Goal: Task Accomplishment & Management: Use online tool/utility

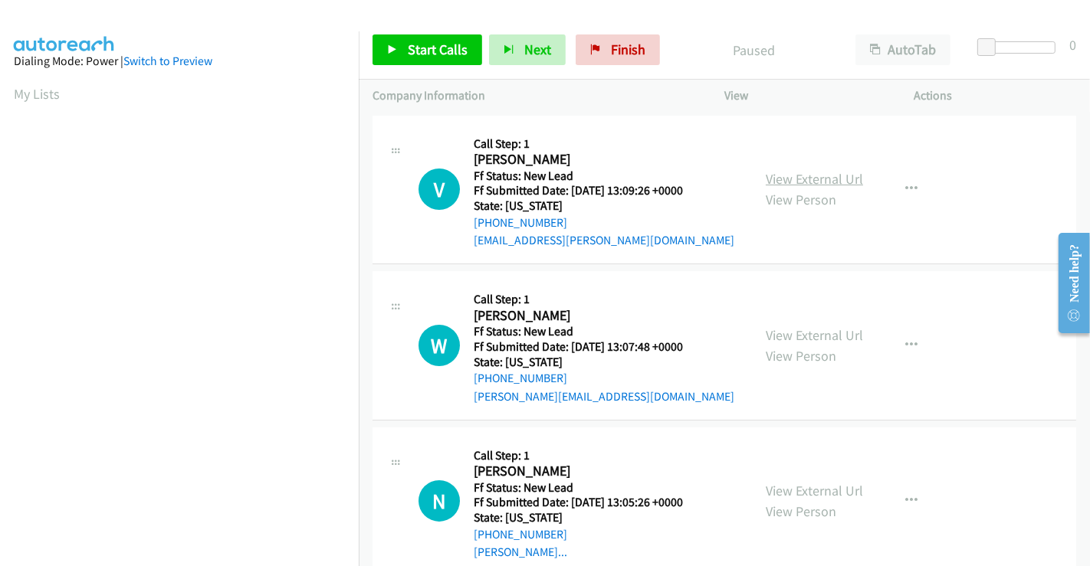
click at [818, 184] on link "View External Url" at bounding box center [814, 179] width 97 height 18
click at [786, 340] on link "View External Url" at bounding box center [814, 335] width 97 height 18
click at [786, 485] on link "View External Url" at bounding box center [814, 491] width 97 height 18
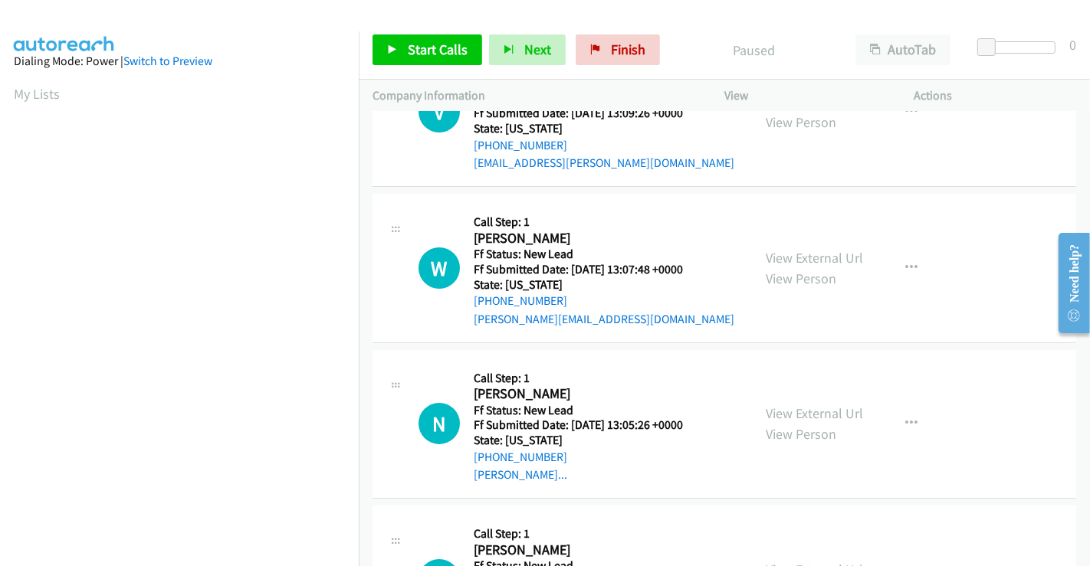
scroll to position [344, 0]
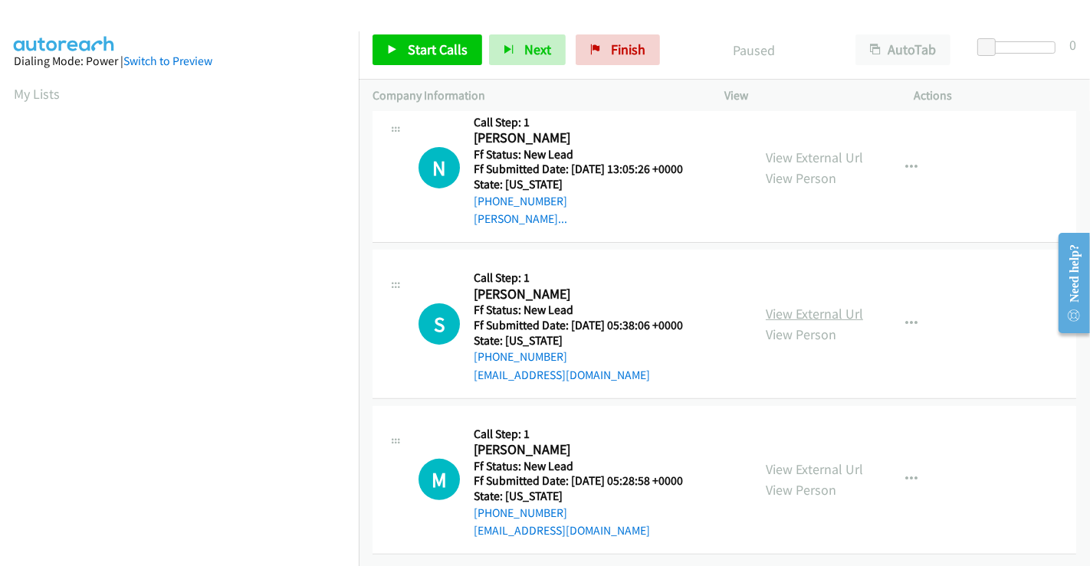
click at [781, 305] on link "View External Url" at bounding box center [814, 314] width 97 height 18
click at [792, 461] on link "View External Url" at bounding box center [814, 470] width 97 height 18
click at [405, 53] on link "Start Calls" at bounding box center [427, 49] width 110 height 31
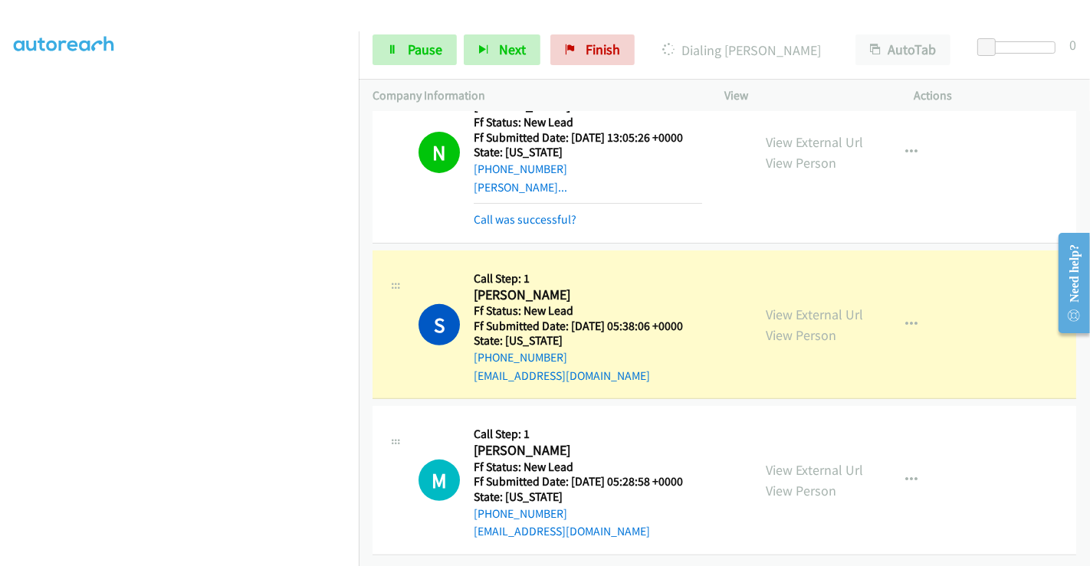
scroll to position [442, 0]
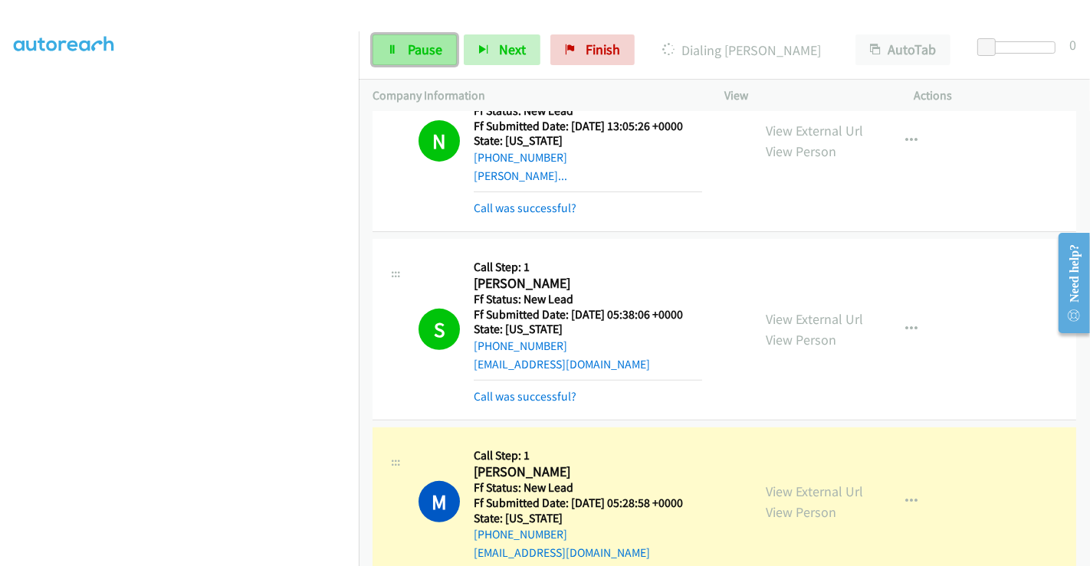
click at [423, 44] on span "Pause" at bounding box center [425, 50] width 34 height 18
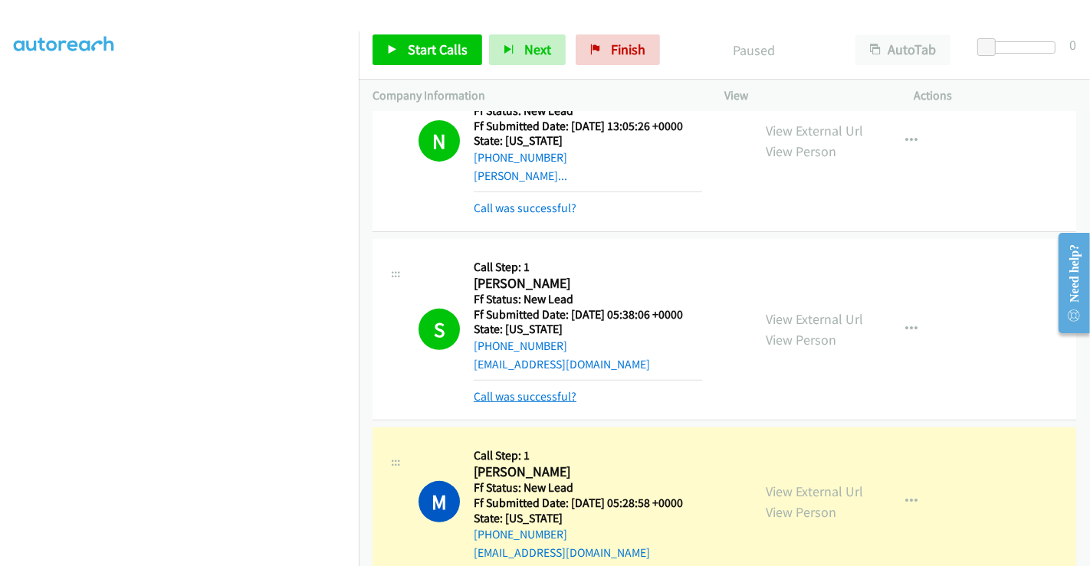
click at [522, 397] on link "Call was successful?" at bounding box center [525, 396] width 103 height 15
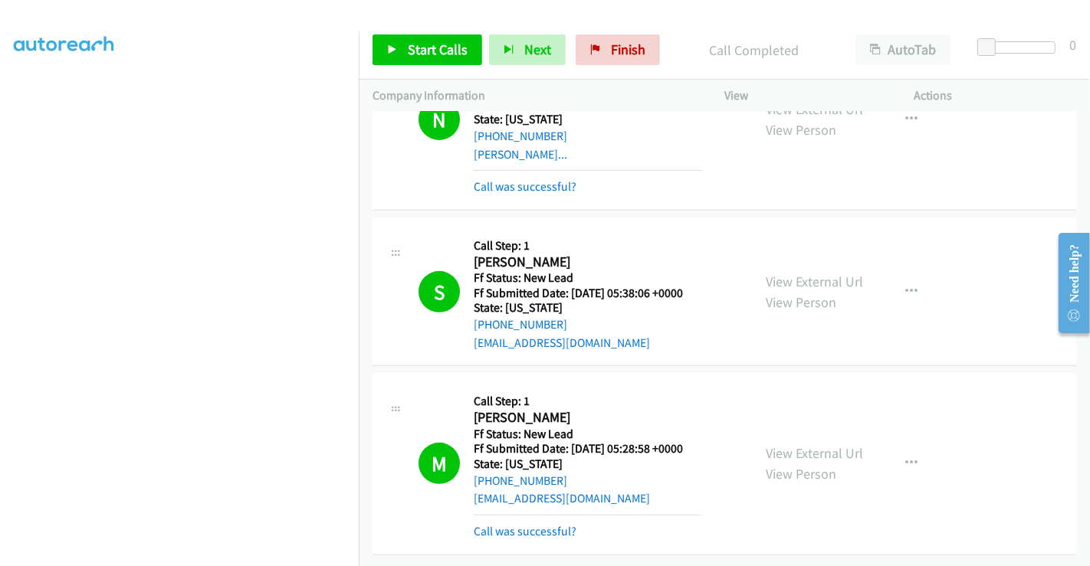
scroll to position [543, 0]
click at [540, 524] on link "Call was successful?" at bounding box center [525, 531] width 103 height 15
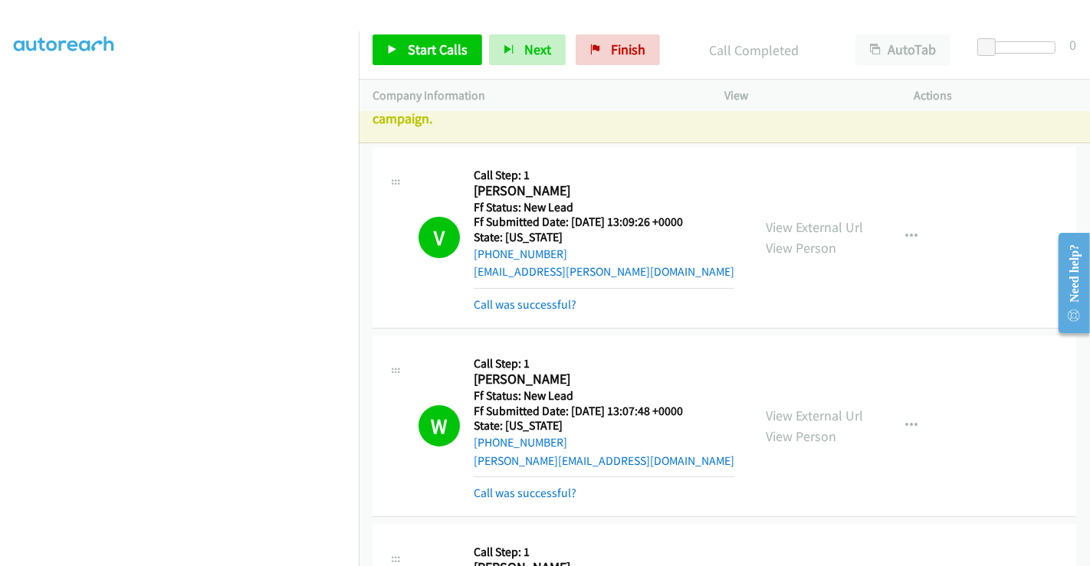
scroll to position [0, 0]
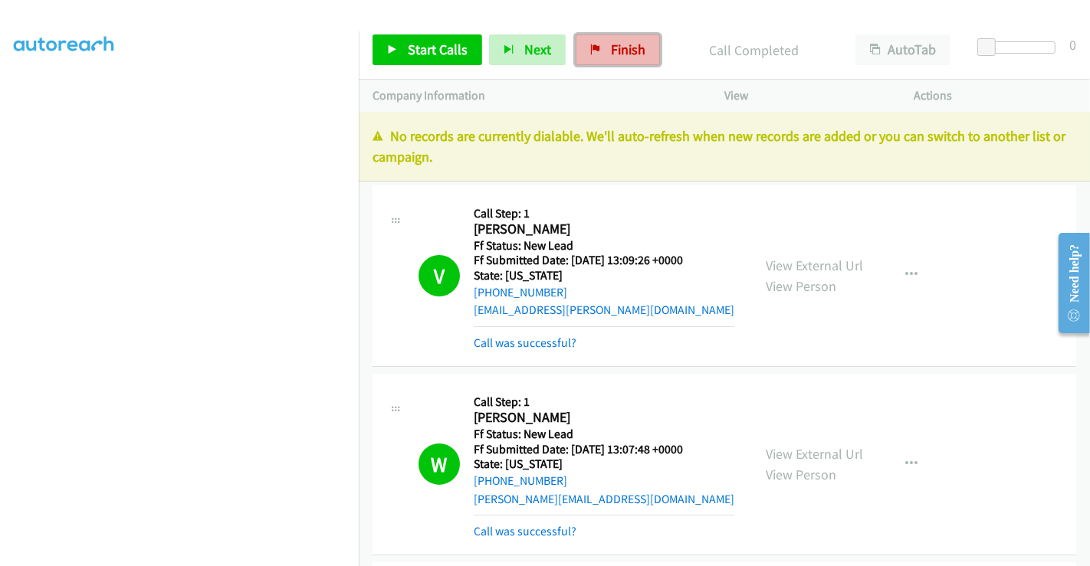
click at [613, 42] on span "Finish" at bounding box center [628, 50] width 34 height 18
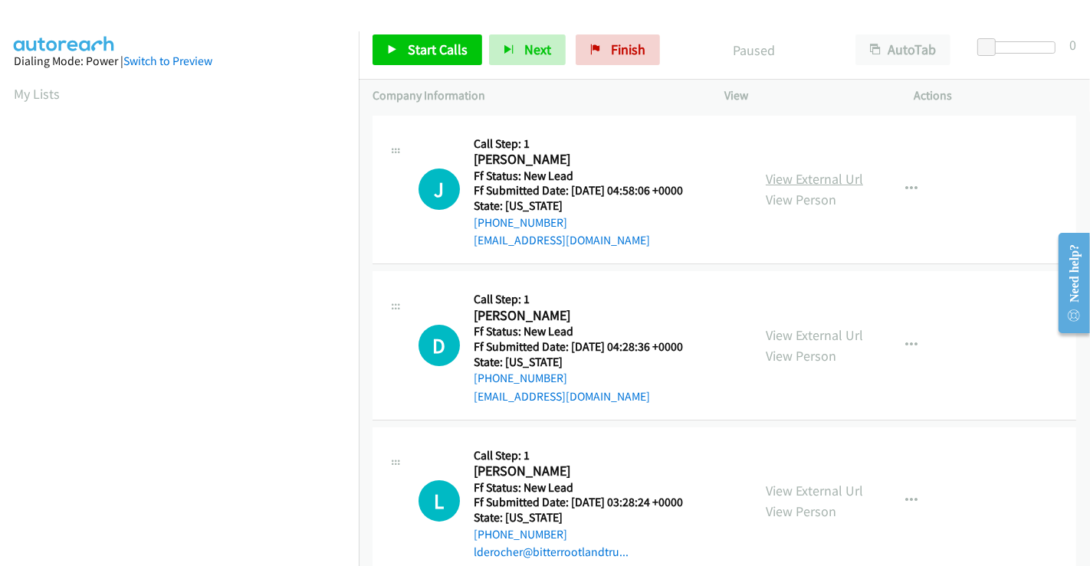
click at [792, 179] on link "View External Url" at bounding box center [814, 179] width 97 height 18
click at [809, 338] on link "View External Url" at bounding box center [814, 335] width 97 height 18
click at [812, 486] on link "View External Url" at bounding box center [814, 491] width 97 height 18
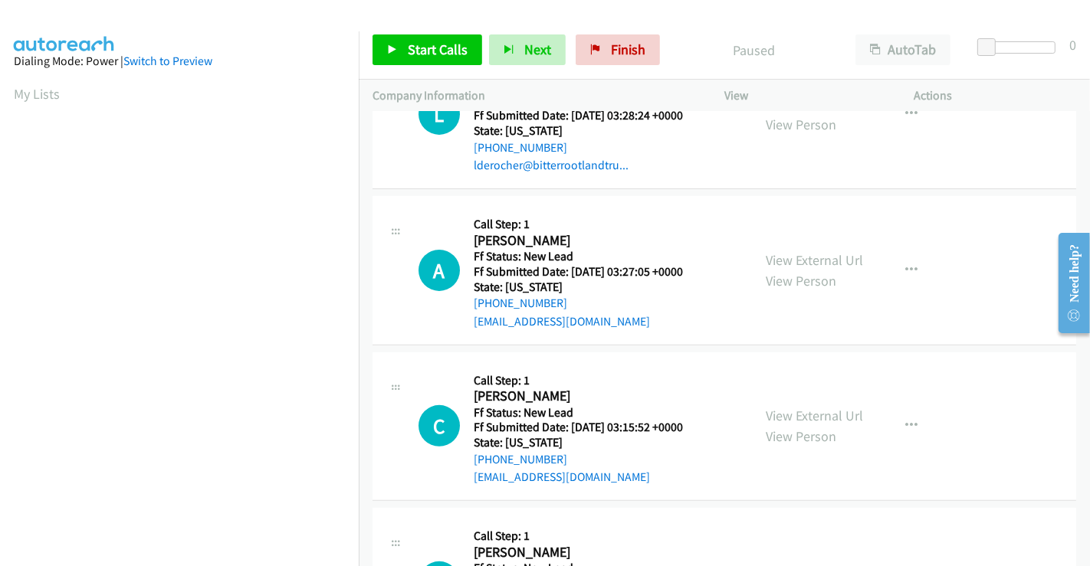
scroll to position [425, 0]
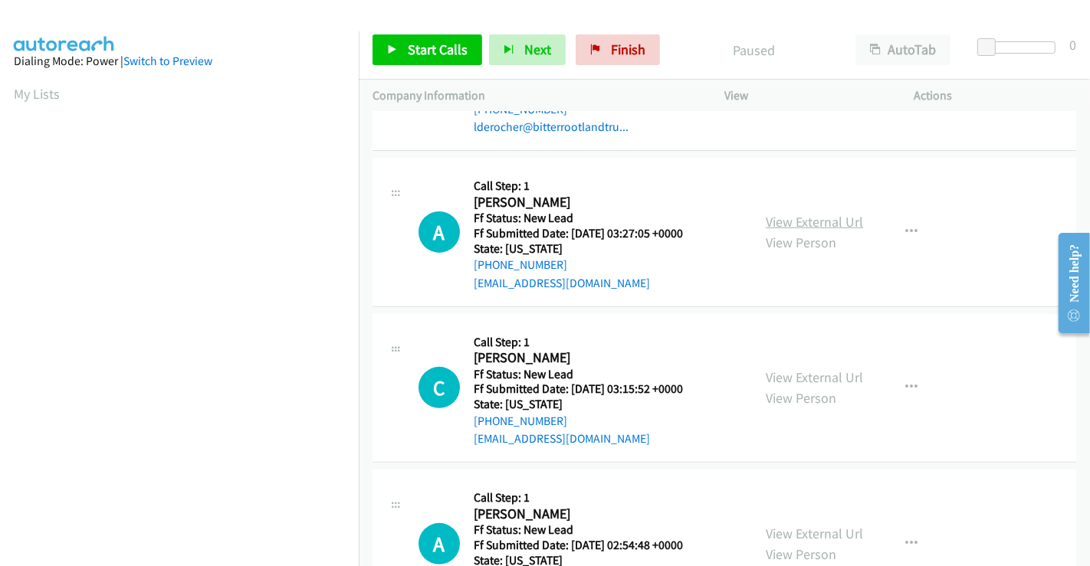
click at [805, 217] on link "View External Url" at bounding box center [814, 222] width 97 height 18
click at [805, 373] on link "View External Url" at bounding box center [814, 378] width 97 height 18
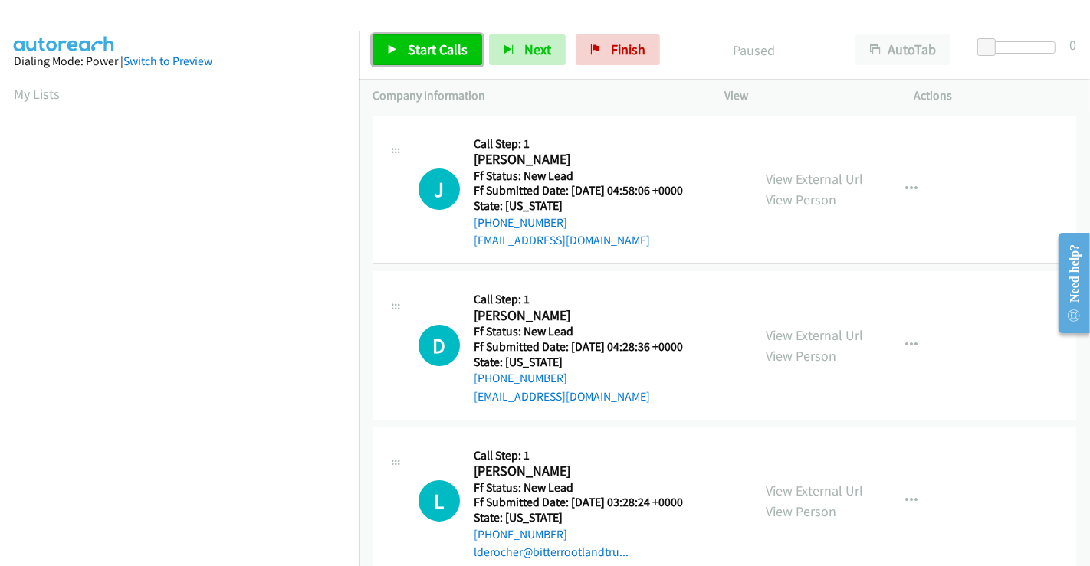
click at [411, 55] on span "Start Calls" at bounding box center [438, 50] width 60 height 18
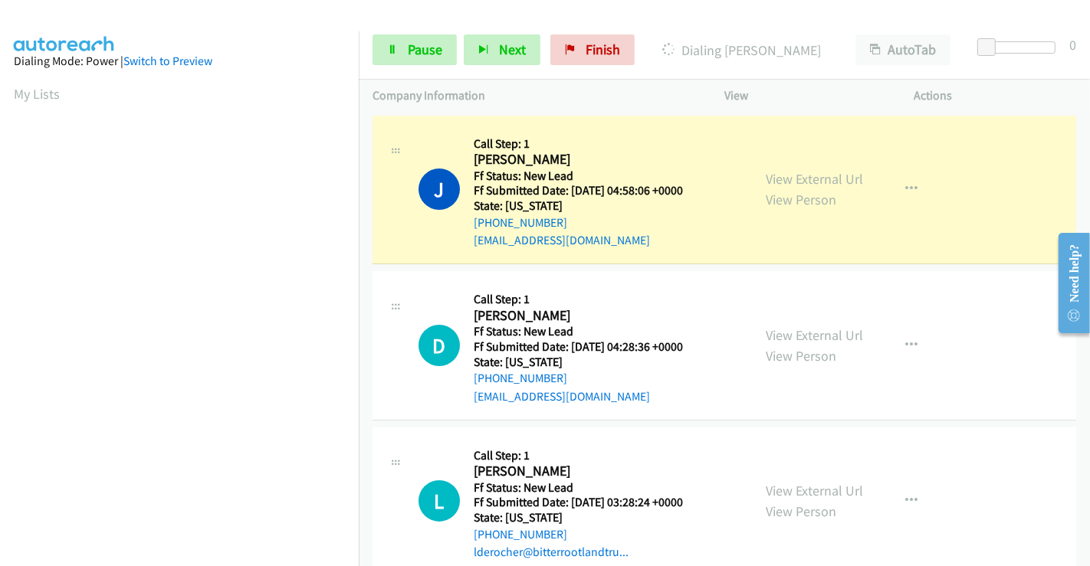
scroll to position [295, 0]
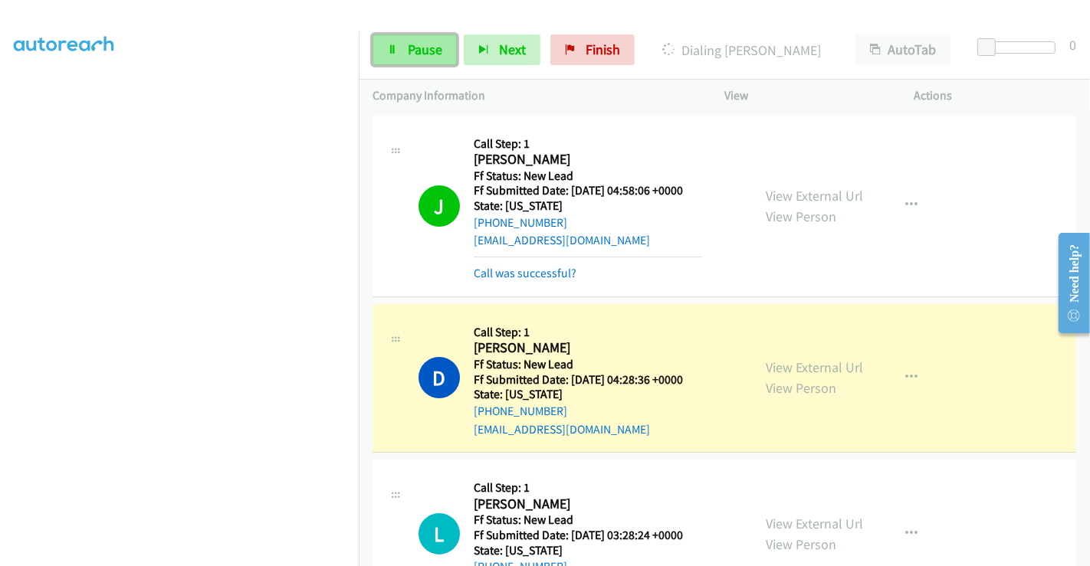
click at [402, 60] on link "Pause" at bounding box center [414, 49] width 84 height 31
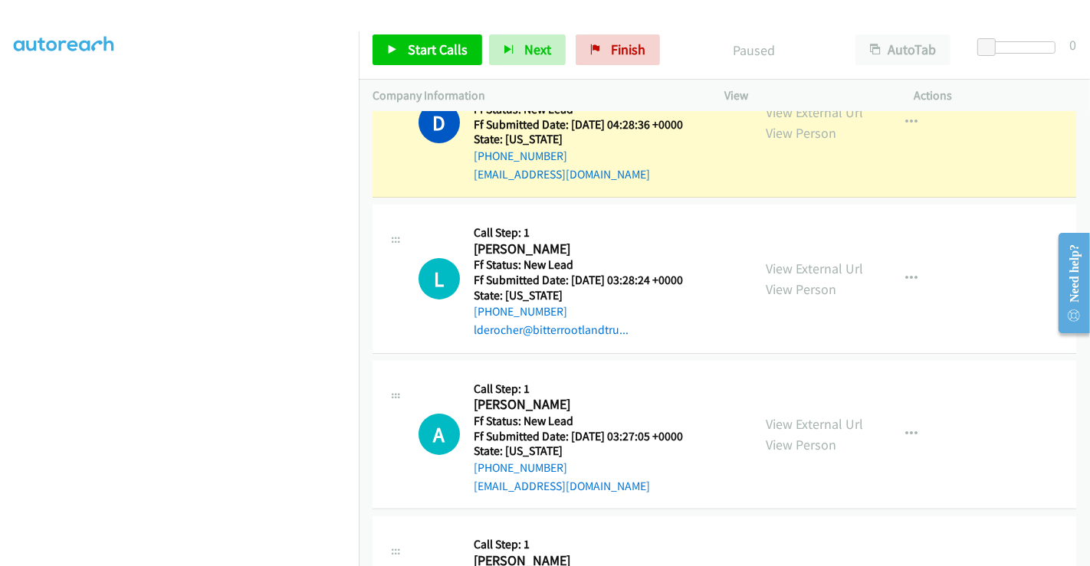
scroll to position [85, 0]
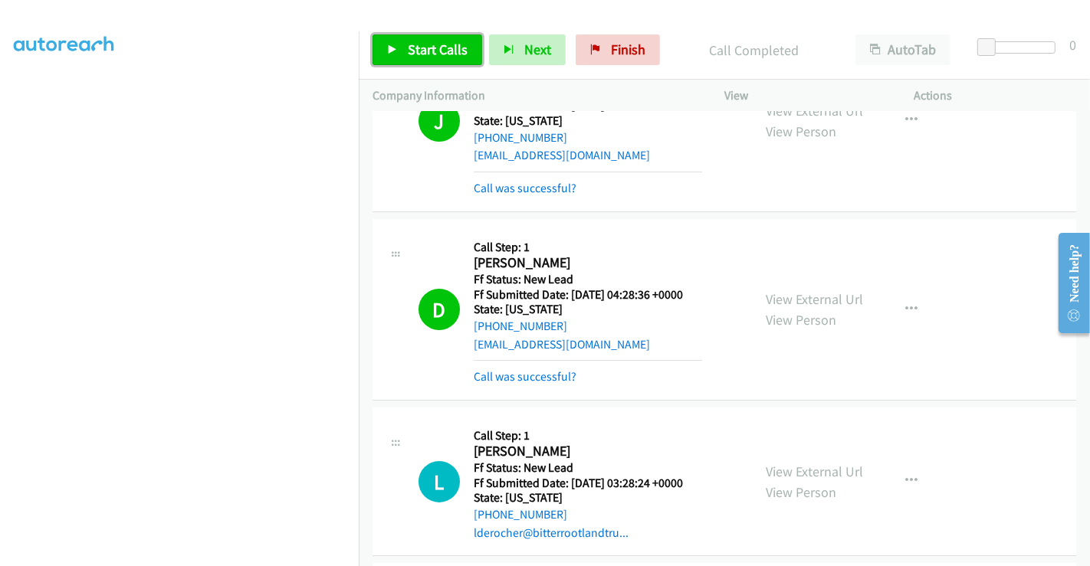
click at [429, 47] on span "Start Calls" at bounding box center [438, 50] width 60 height 18
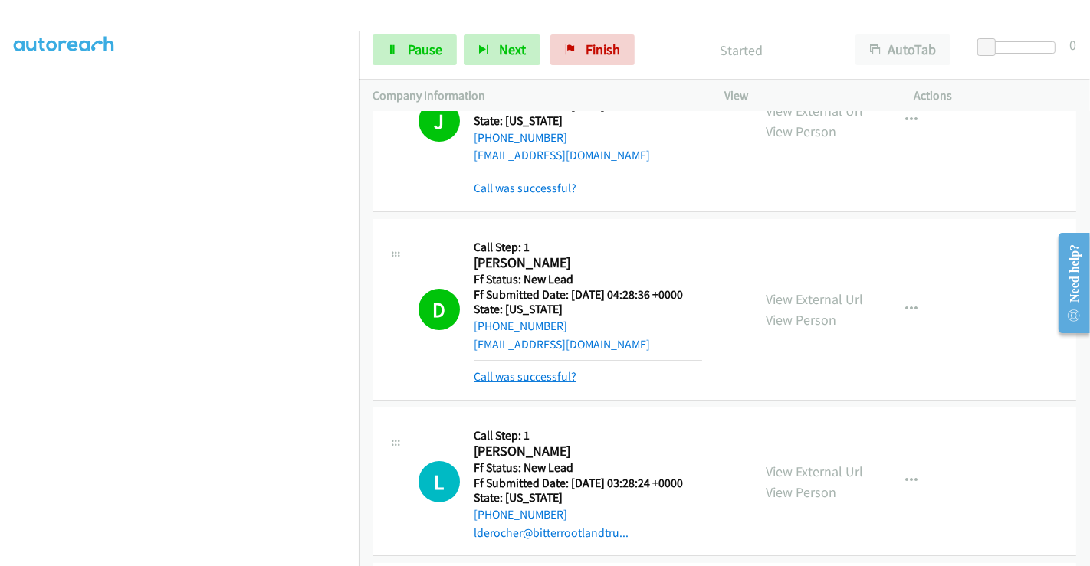
click at [549, 374] on link "Call was successful?" at bounding box center [525, 376] width 103 height 15
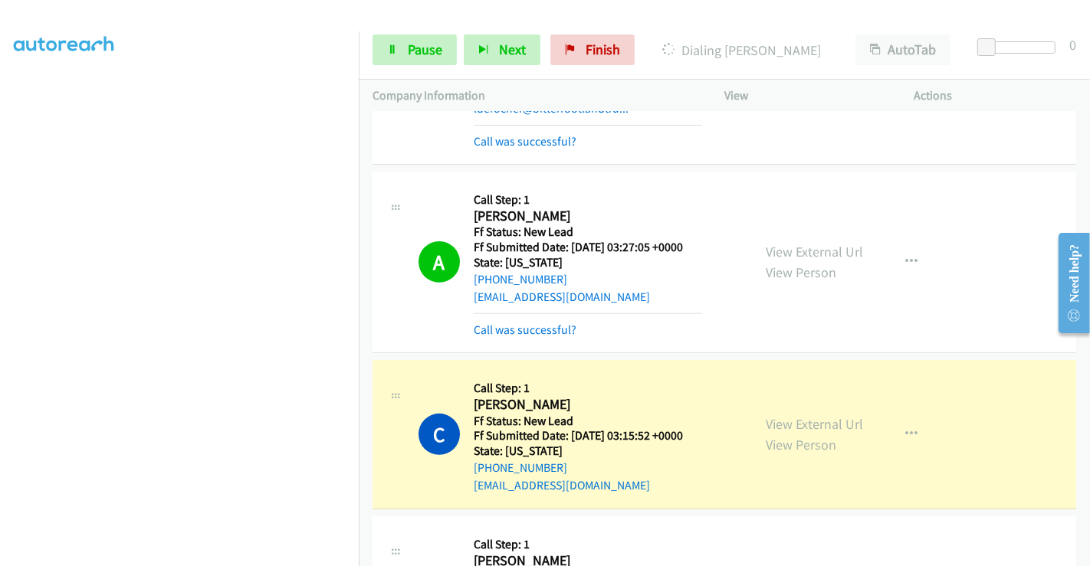
scroll to position [680, 0]
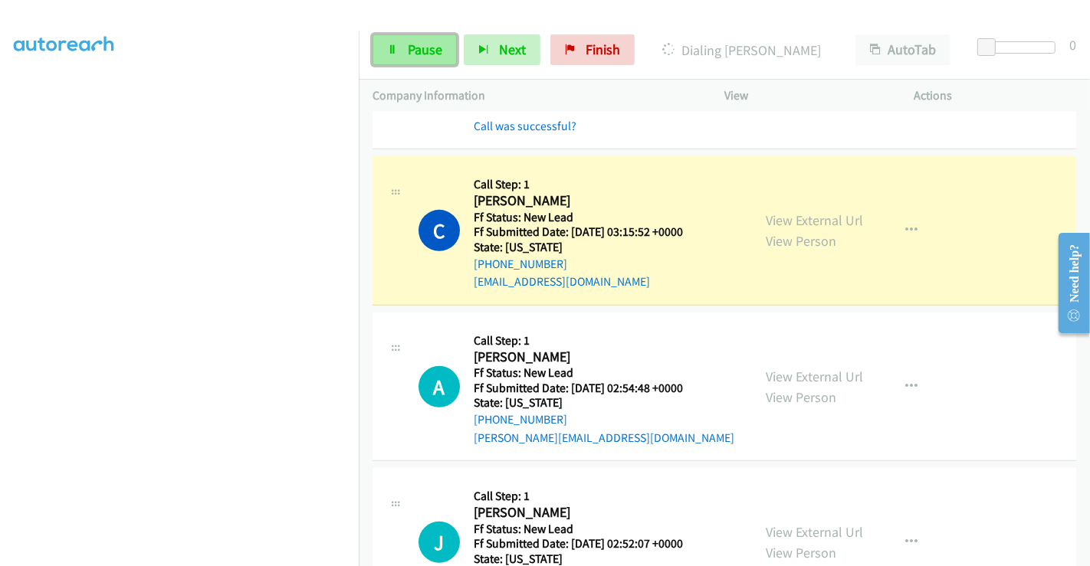
click at [429, 50] on span "Pause" at bounding box center [425, 50] width 34 height 18
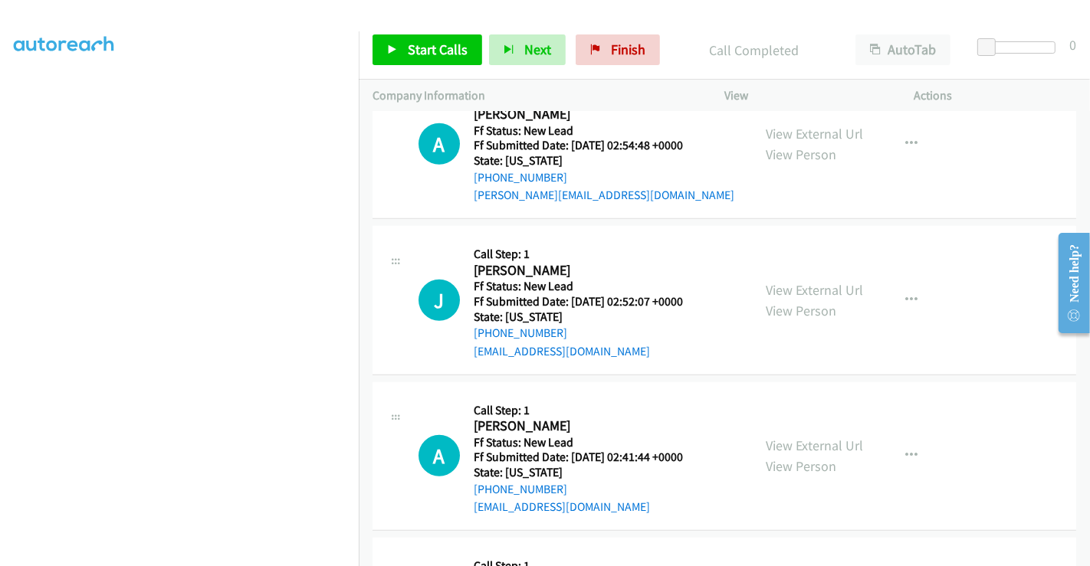
scroll to position [766, 0]
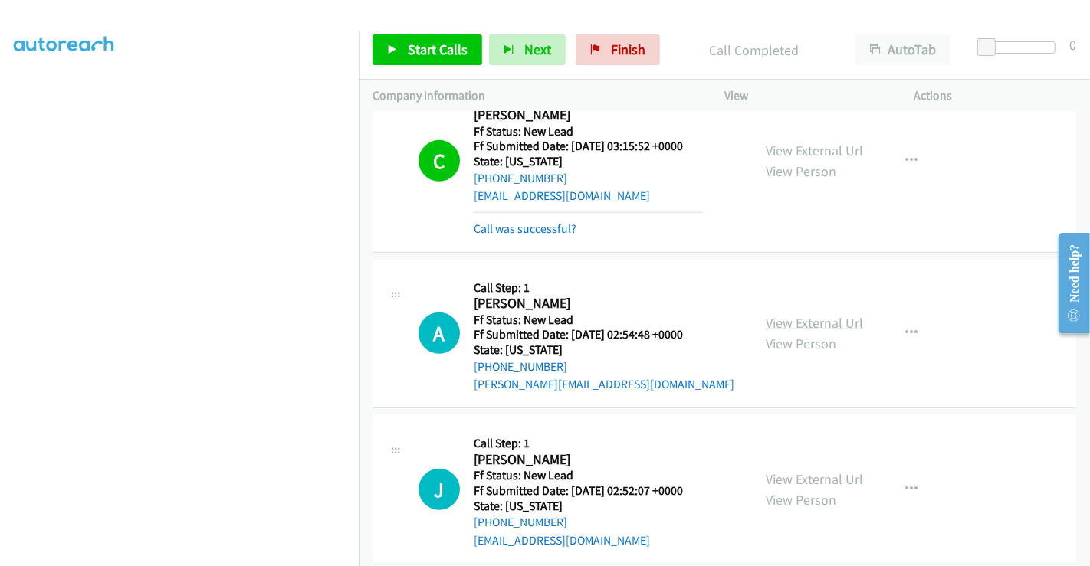
click at [811, 321] on link "View External Url" at bounding box center [814, 323] width 97 height 18
click at [810, 482] on link "View External Url" at bounding box center [814, 479] width 97 height 18
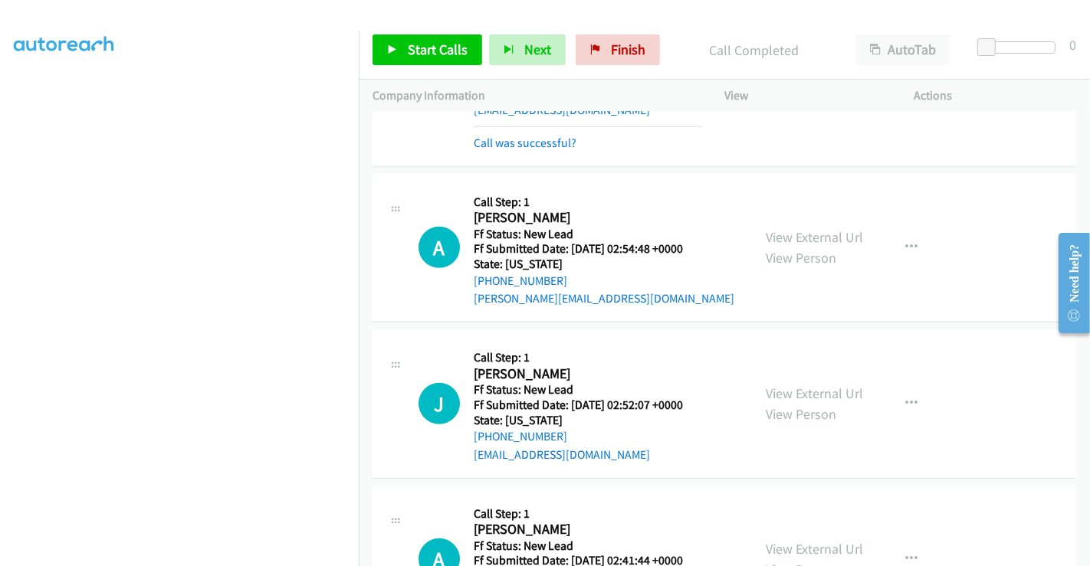
scroll to position [1021, 0]
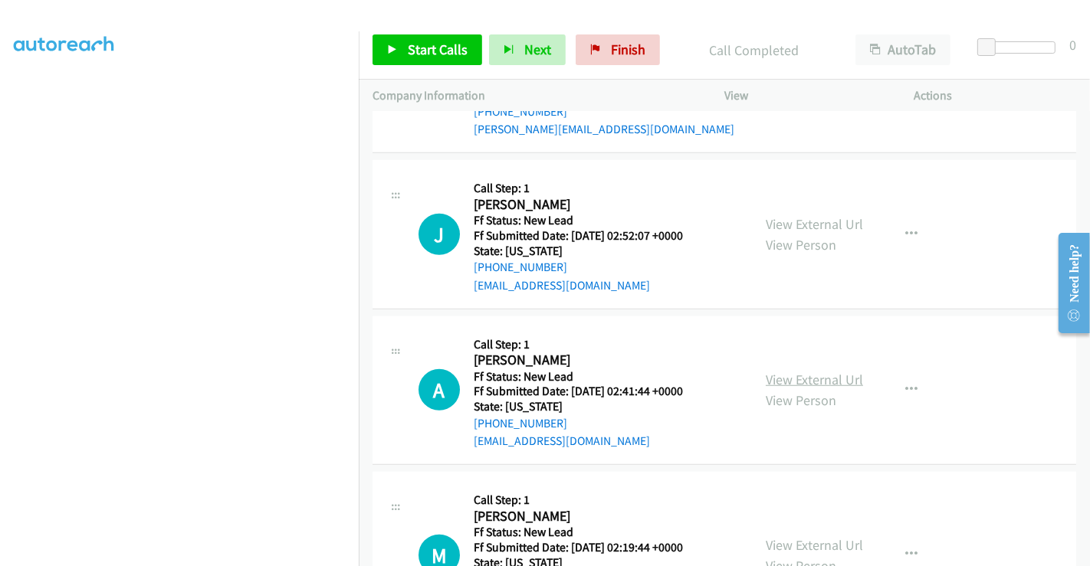
click at [803, 371] on link "View External Url" at bounding box center [814, 380] width 97 height 18
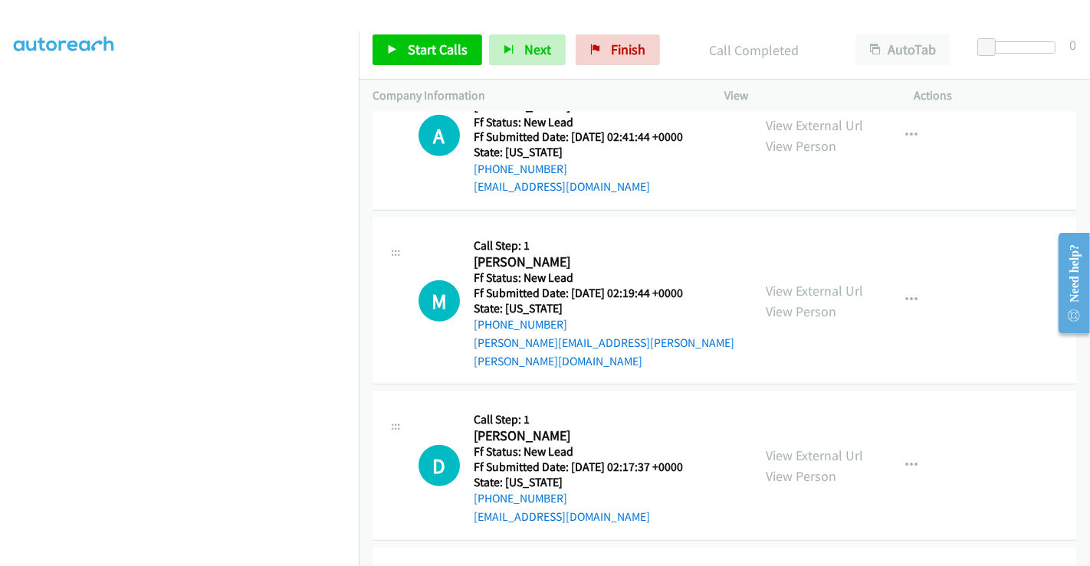
scroll to position [1277, 0]
drag, startPoint x: 780, startPoint y: 276, endPoint x: 779, endPoint y: 284, distance: 7.7
click at [779, 281] on link "View External Url" at bounding box center [814, 290] width 97 height 18
click at [815, 446] on link "View External Url" at bounding box center [814, 455] width 97 height 18
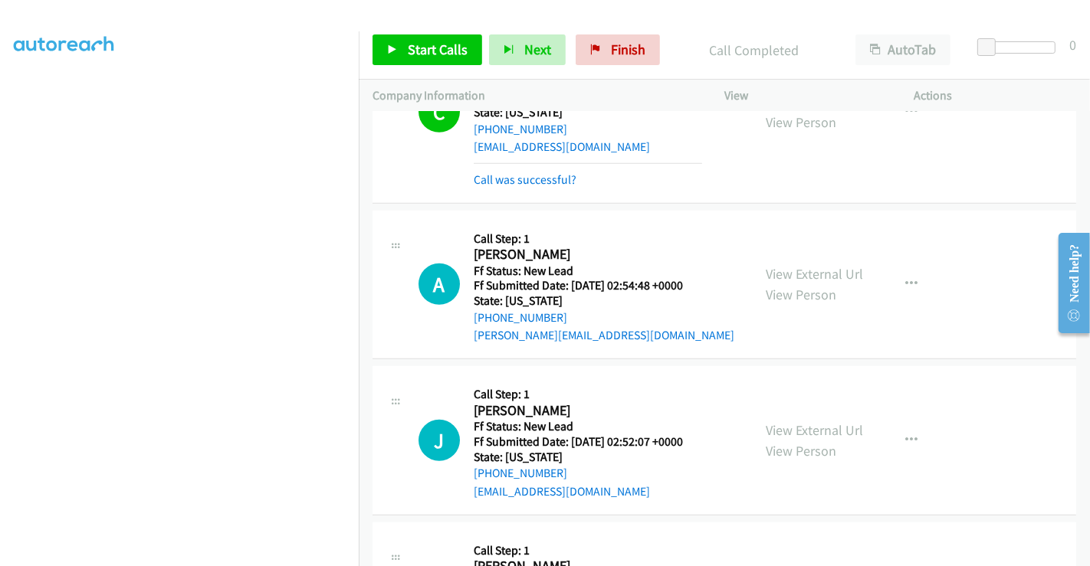
scroll to position [851, 0]
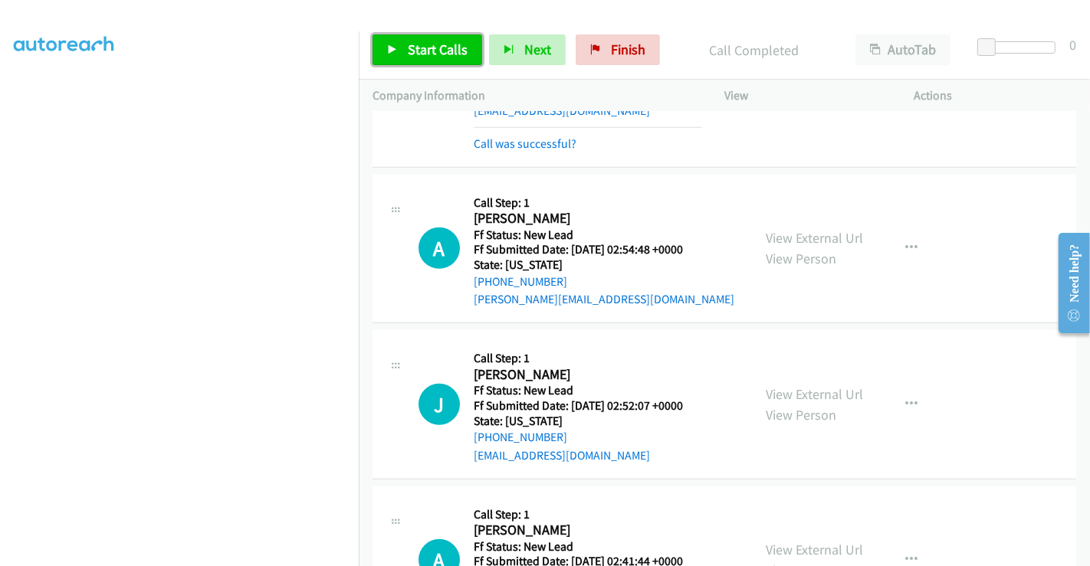
click at [425, 47] on span "Start Calls" at bounding box center [438, 50] width 60 height 18
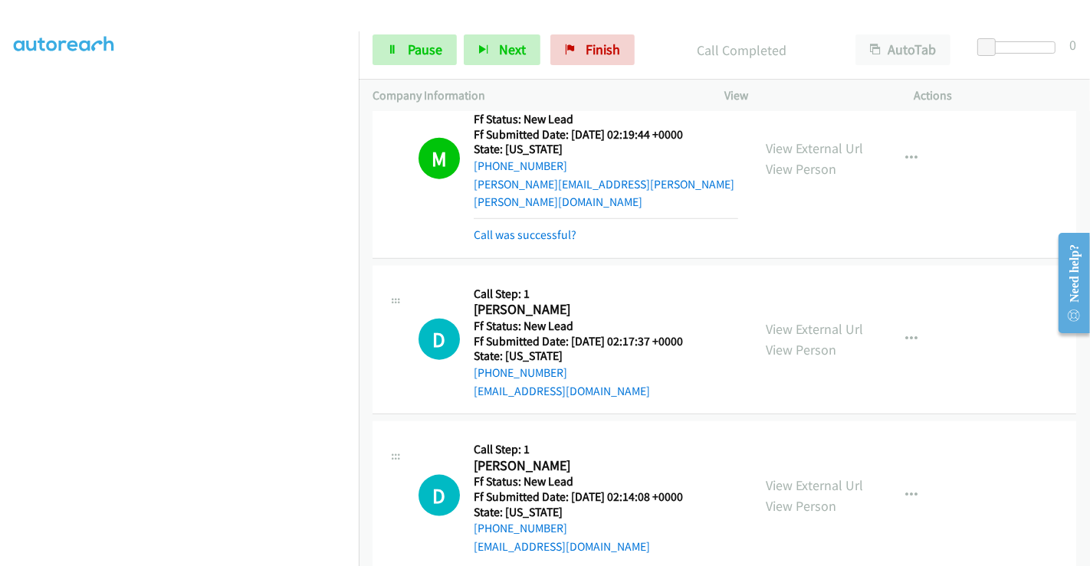
scroll to position [1618, 0]
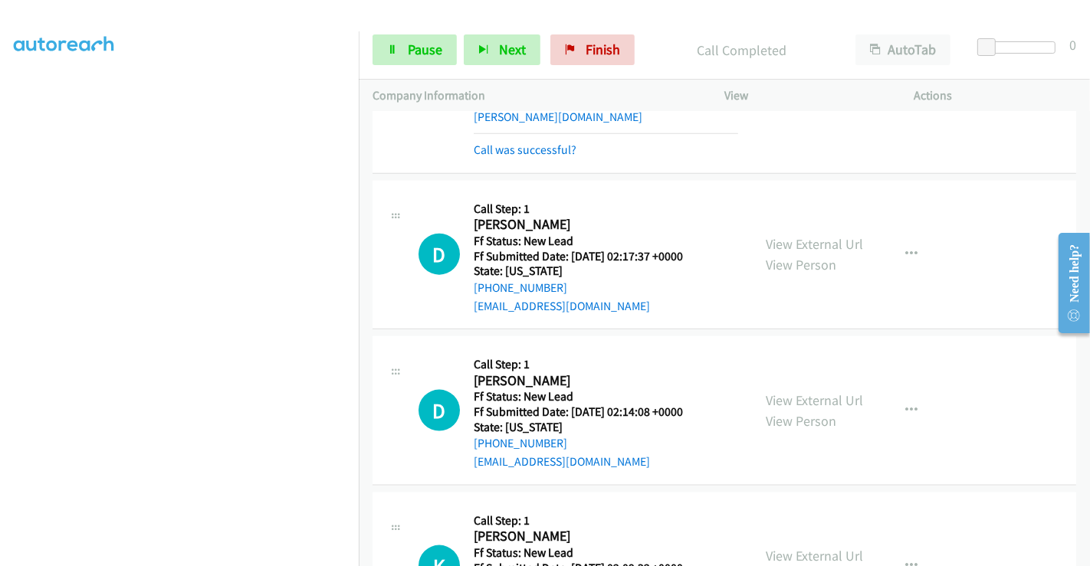
click at [421, 65] on div "Start Calls Pause Next Finish Call Completed AutoTab AutoTab 0" at bounding box center [724, 50] width 731 height 59
click at [418, 49] on span "Pause" at bounding box center [425, 50] width 34 height 18
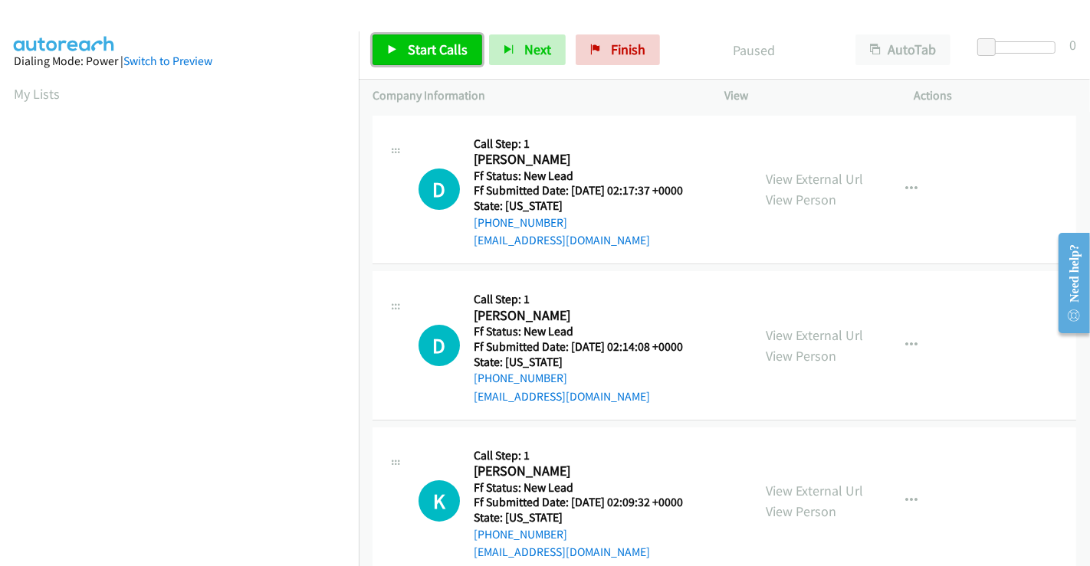
click at [415, 38] on link "Start Calls" at bounding box center [427, 49] width 110 height 31
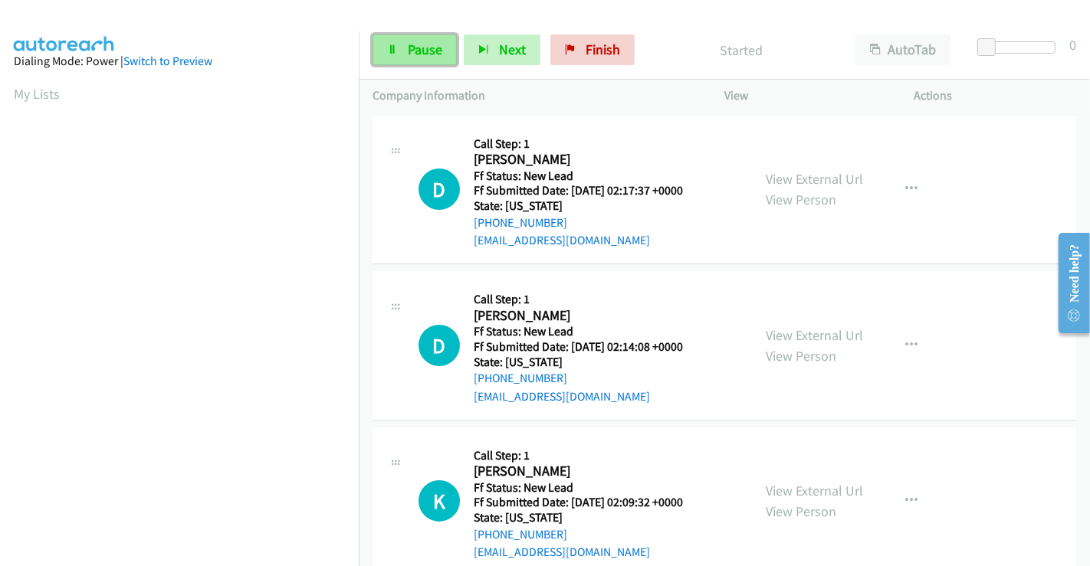
click at [408, 47] on span "Pause" at bounding box center [425, 50] width 34 height 18
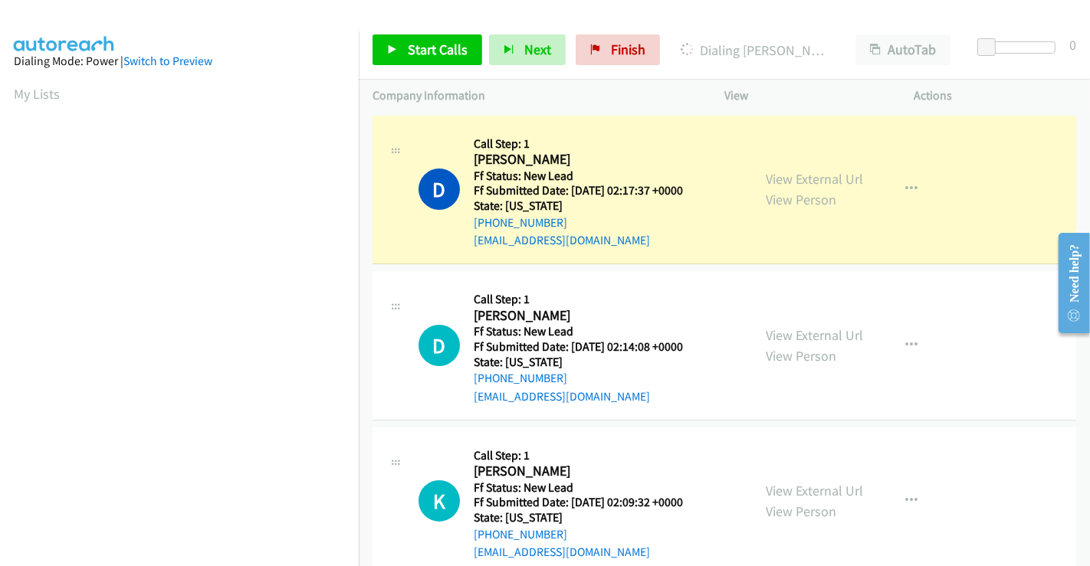
scroll to position [295, 0]
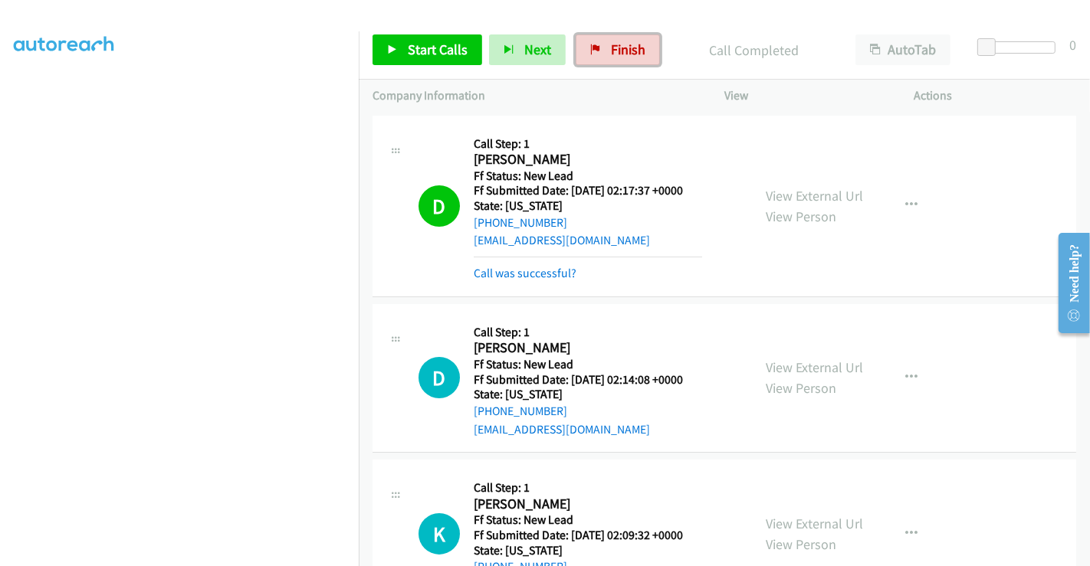
click at [611, 44] on span "Finish" at bounding box center [628, 50] width 34 height 18
